Goal: Task Accomplishment & Management: Manage account settings

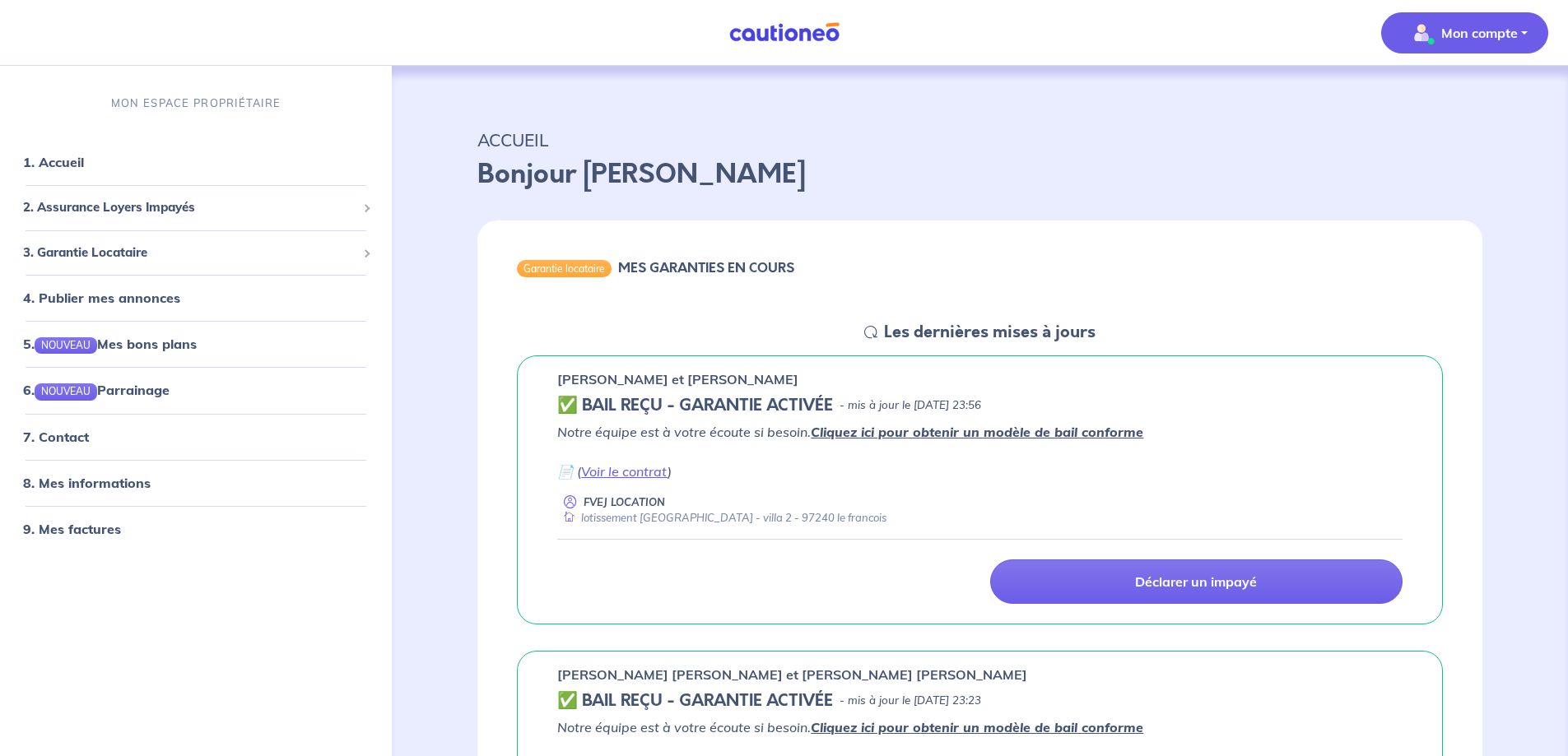
click at [1505, 32] on p "Mon compte" at bounding box center [1479, 33] width 77 height 20
click at [1420, 151] on link "Me déconnecter" at bounding box center [1449, 140] width 133 height 26
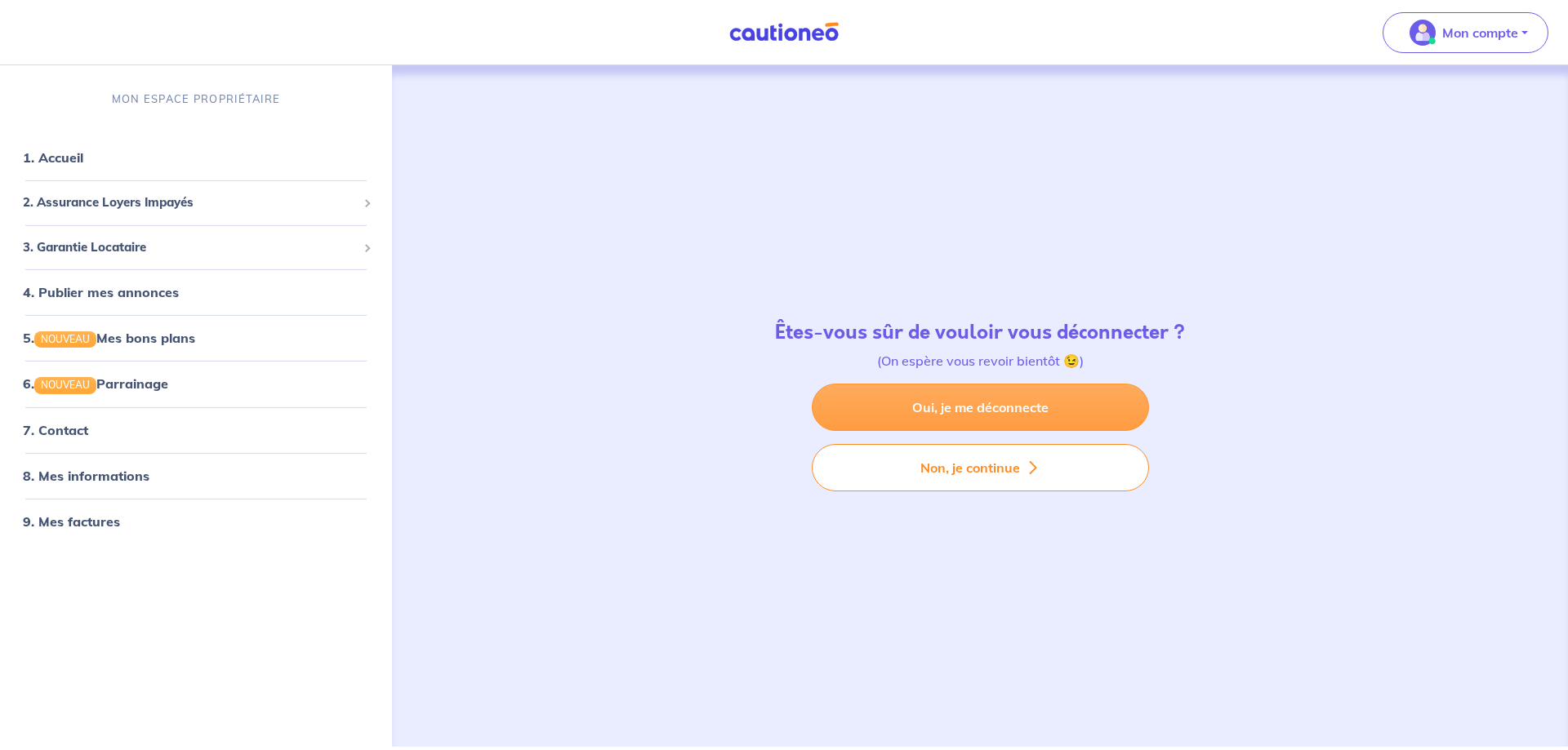
click at [944, 420] on link "Oui, je me déconnecte" at bounding box center [980, 407] width 337 height 48
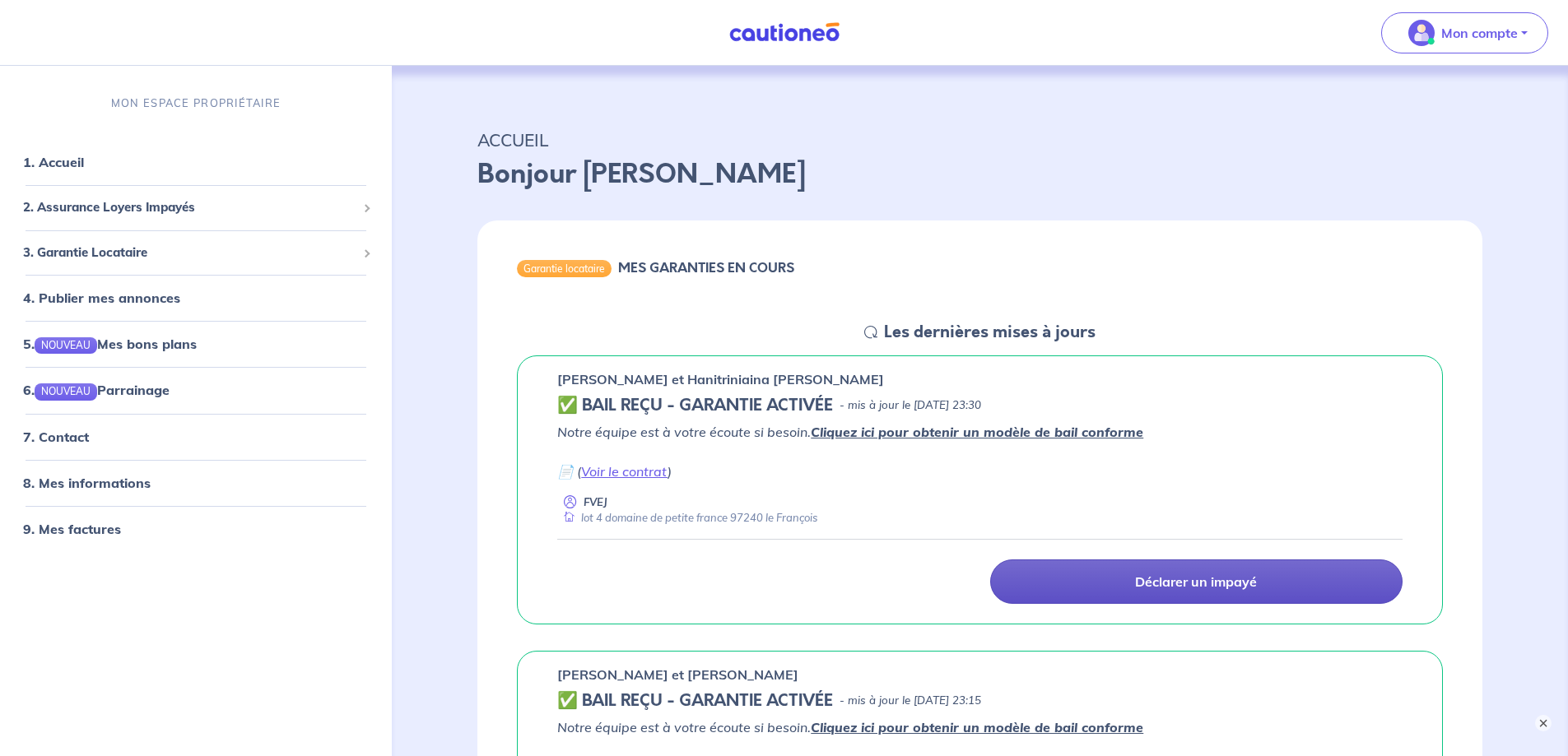
click at [1144, 578] on p "Déclarer un impayé" at bounding box center [1196, 581] width 122 height 16
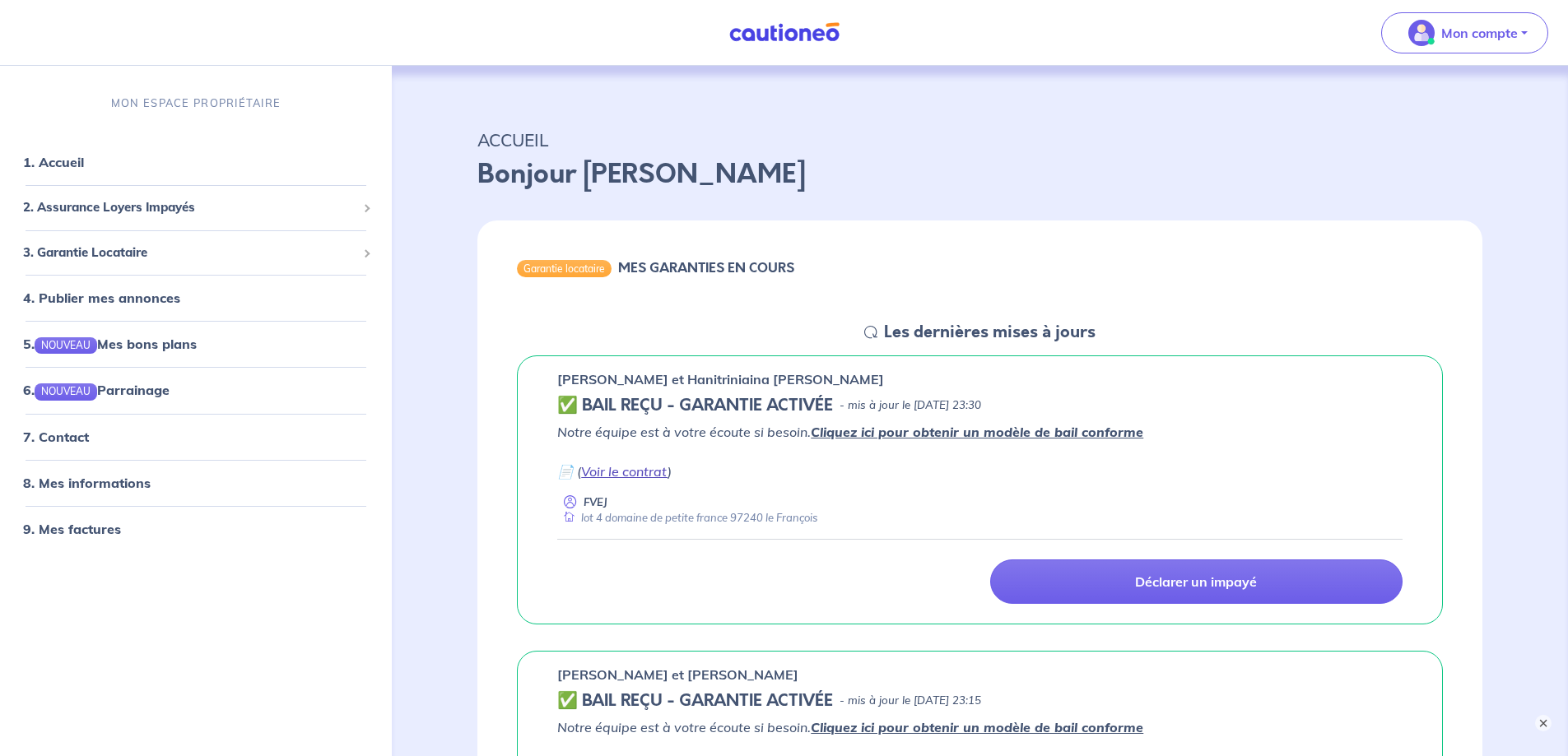
click at [622, 473] on link "Voir le contrat" at bounding box center [624, 471] width 87 height 16
